Goal: Communication & Community: Answer question/provide support

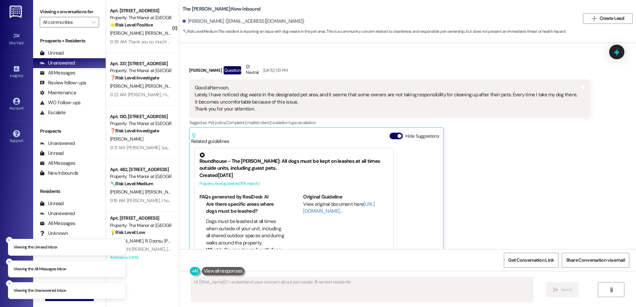
scroll to position [26, 0]
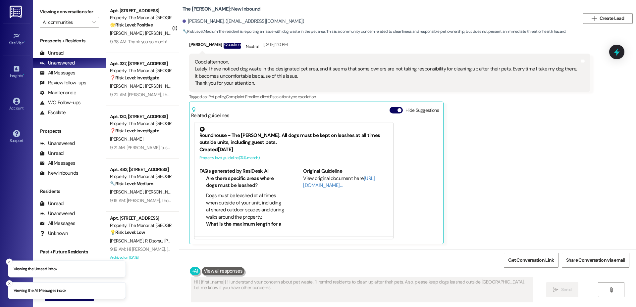
type textarea "Hi {{first_name}}! I understand your concern about pet waste. I'll remind resid…"
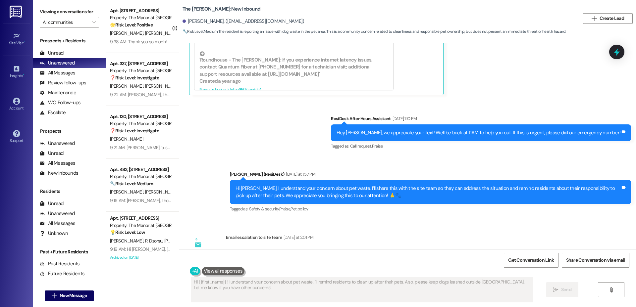
scroll to position [280, 0]
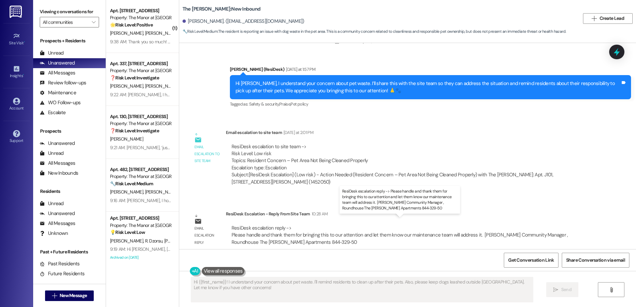
drag, startPoint x: 361, startPoint y: 226, endPoint x: 347, endPoint y: 228, distance: 14.7
click at [361, 226] on div "ResiDesk escalation reply -> Please handle and thank them for bringing this to …" at bounding box center [399, 235] width 336 height 21
click at [242, 229] on div "ResiDesk escalation reply -> Please handle and thank them for bringing this to …" at bounding box center [399, 235] width 336 height 21
drag, startPoint x: 344, startPoint y: 233, endPoint x: 307, endPoint y: 214, distance: 42.2
click at [344, 233] on div "ResiDesk escalation reply -> Please handle and thank them for bringing this to …" at bounding box center [408, 235] width 354 height 21
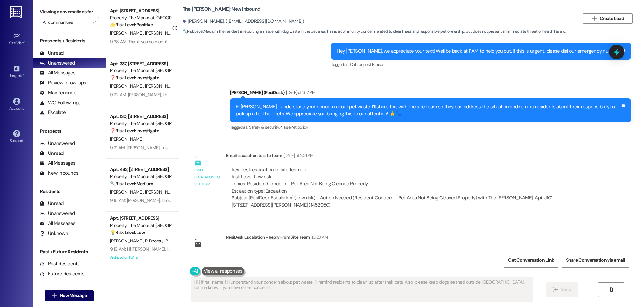
scroll to position [255, 0]
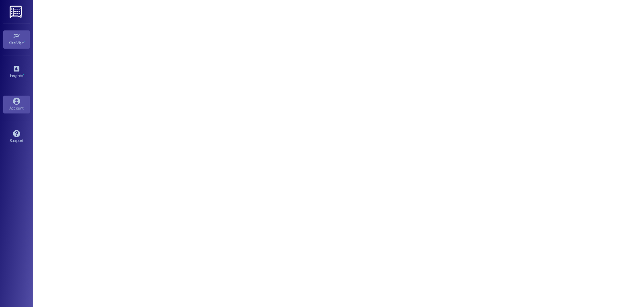
click at [8, 103] on link "Account" at bounding box center [16, 105] width 26 height 18
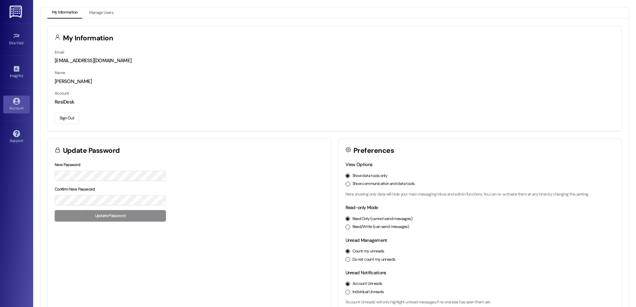
click at [57, 116] on button "Sign Out" at bounding box center [67, 119] width 24 height 12
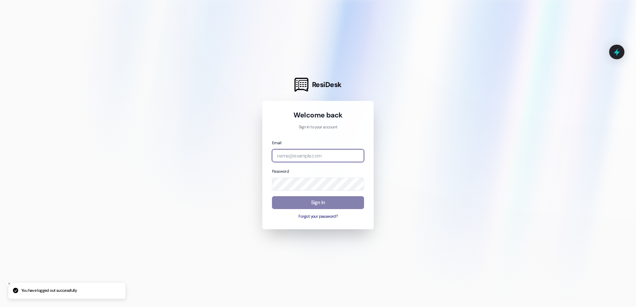
click at [295, 150] on input "email" at bounding box center [318, 155] width 92 height 13
click at [0, 307] on com-1password-button at bounding box center [0, 307] width 0 height 0
type input "automated-surveys-cardinal@cardinal.com"
